Goal: Find contact information: Find contact information

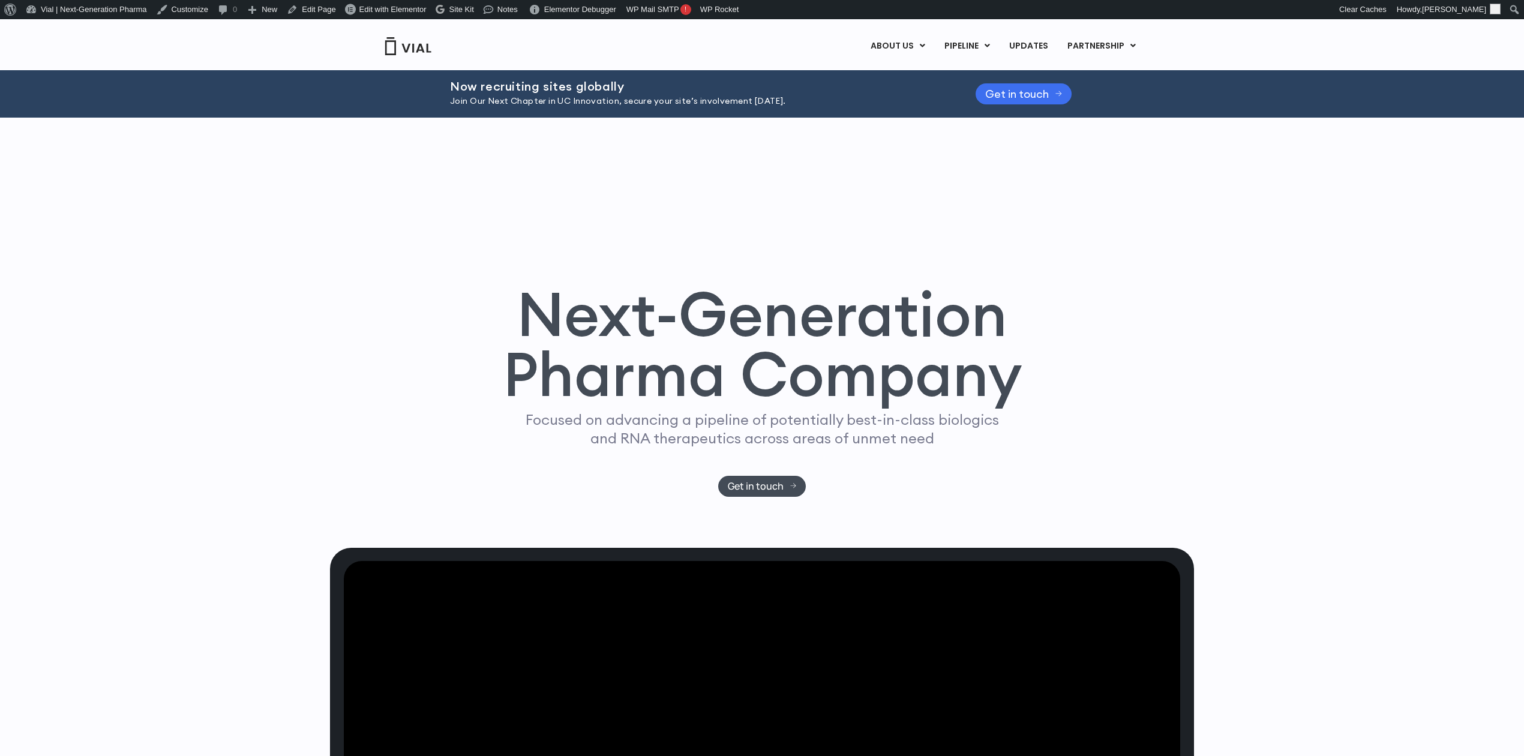
drag, startPoint x: 0, startPoint y: 0, endPoint x: 1033, endPoint y: 89, distance: 1037.2
click at [1033, 89] on span "Get in touch" at bounding box center [1017, 93] width 64 height 9
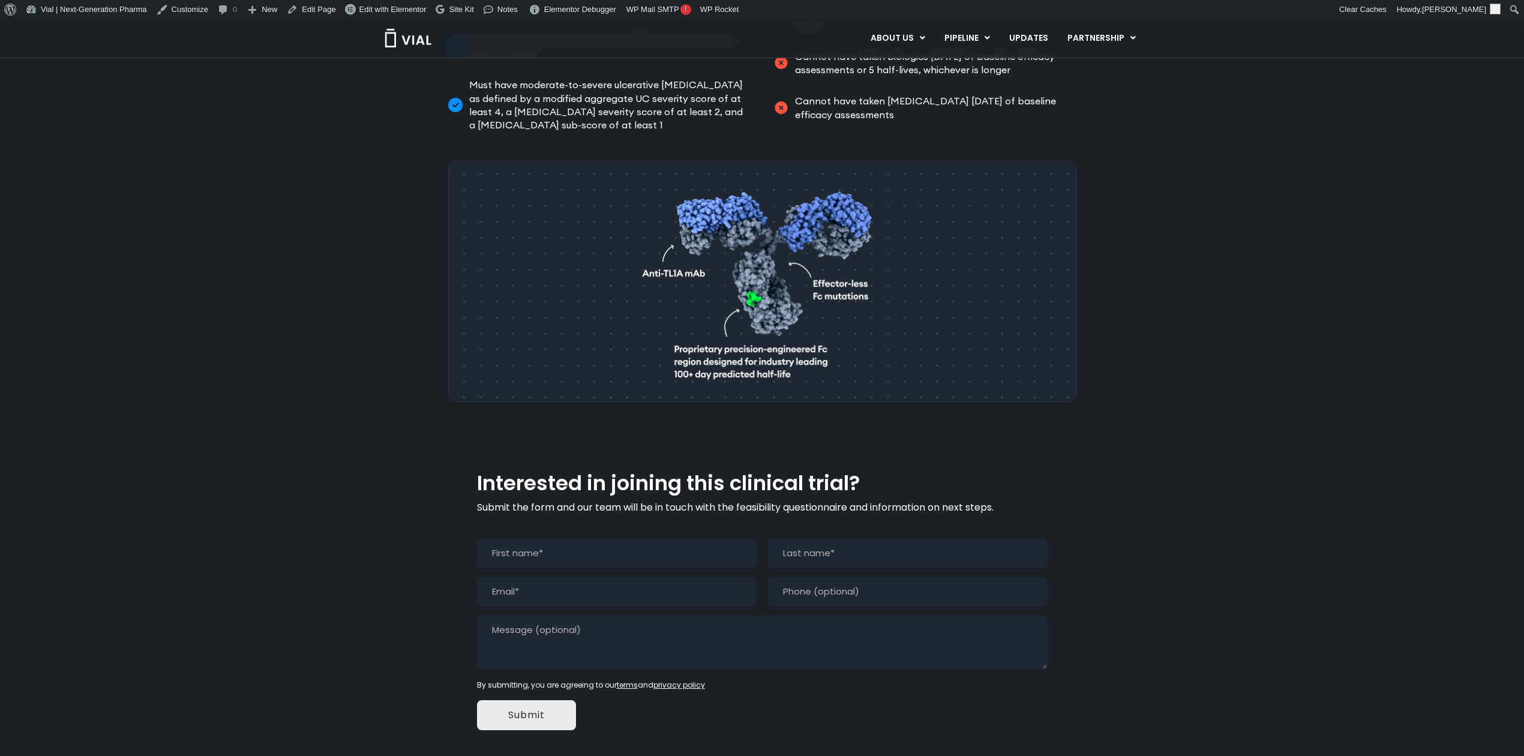
scroll to position [916, 0]
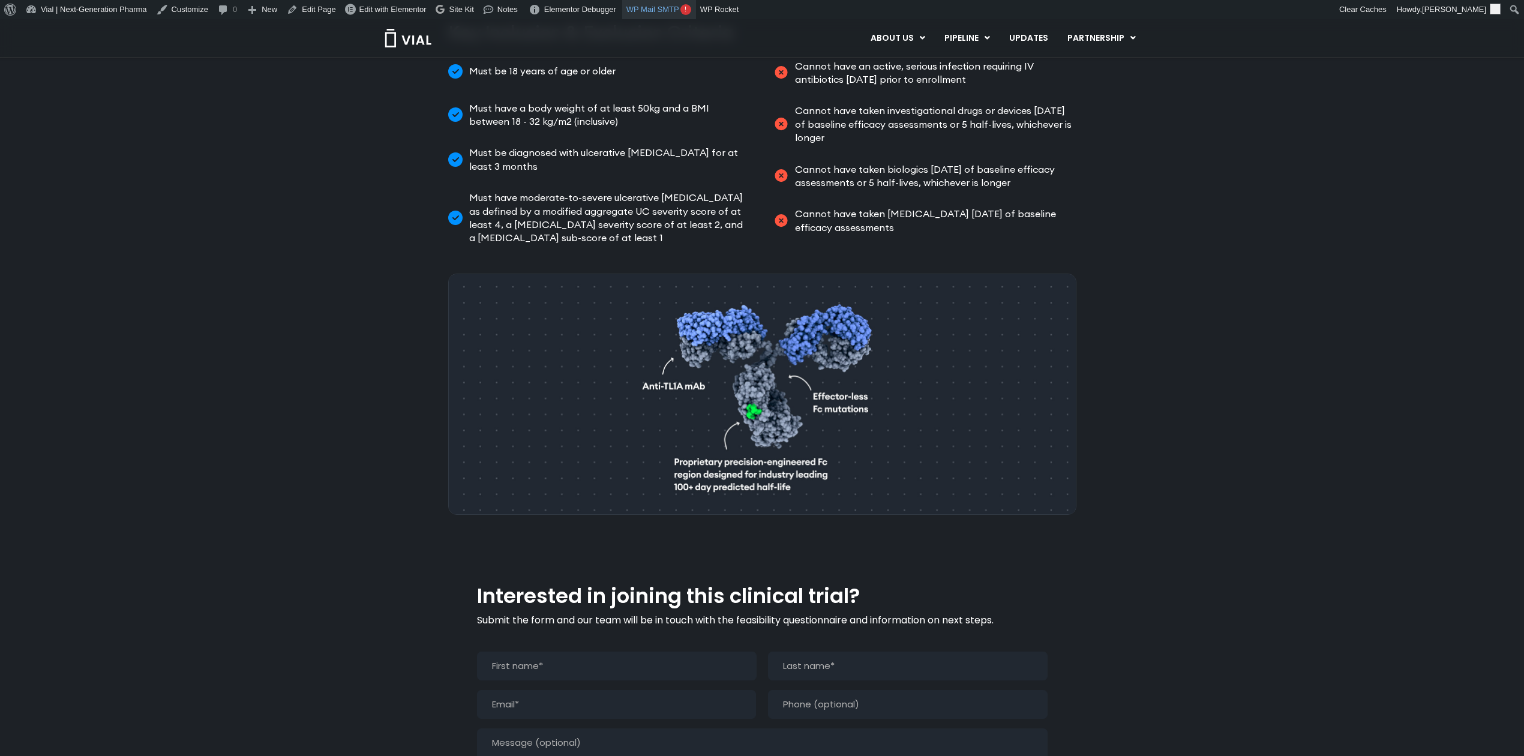
scroll to position [649, 0]
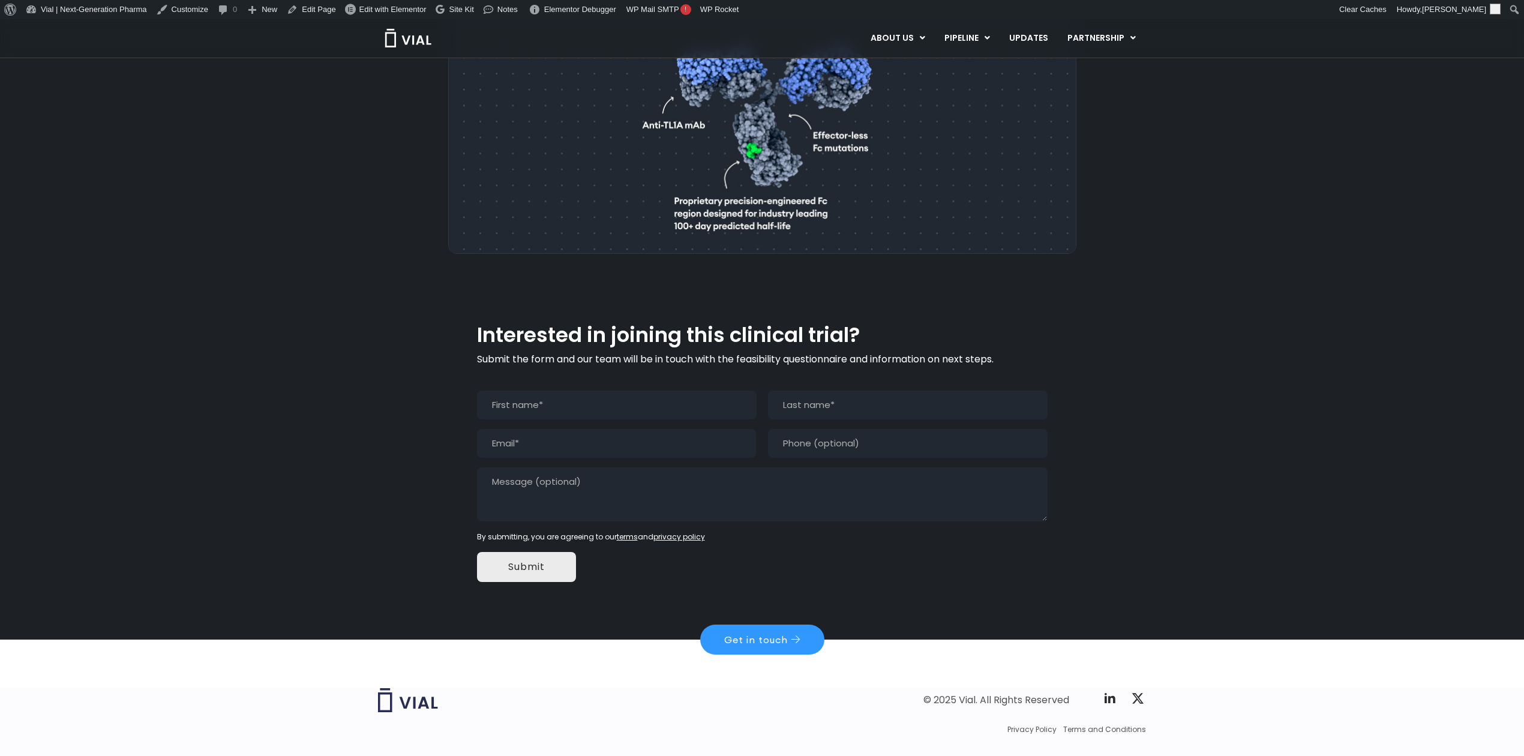
scroll to position [916, 0]
